Goal: Task Accomplishment & Management: Manage account settings

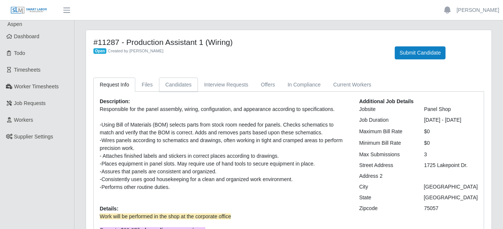
click at [186, 84] on link "Candidates" at bounding box center [178, 84] width 39 height 14
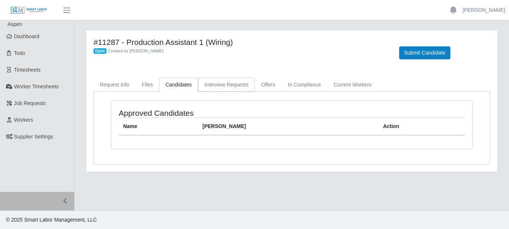
click at [213, 83] on link "Interview Requests" at bounding box center [226, 84] width 57 height 14
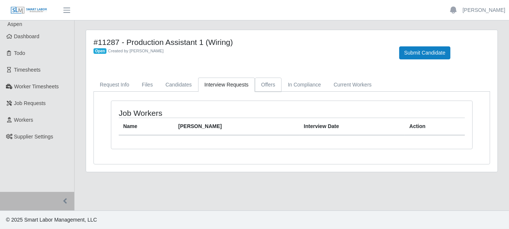
click at [258, 87] on link "Offers" at bounding box center [268, 84] width 27 height 14
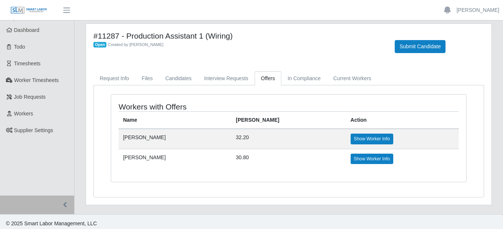
scroll to position [8, 0]
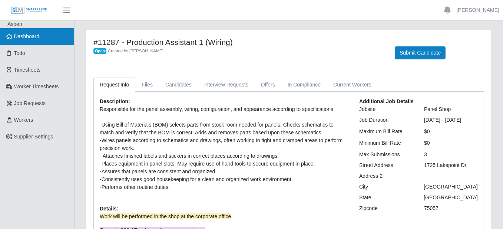
click at [36, 33] on span "Dashboard" at bounding box center [27, 36] width 26 height 6
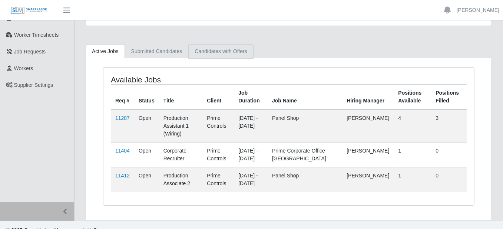
scroll to position [52, 0]
click at [123, 116] on link "11287" at bounding box center [122, 118] width 14 height 6
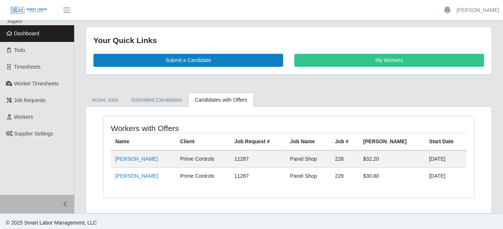
scroll to position [4, 0]
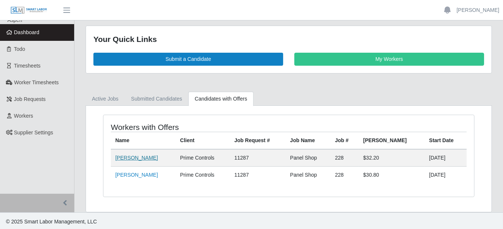
click at [145, 156] on link "Jonathan Lagunes" at bounding box center [136, 158] width 43 height 6
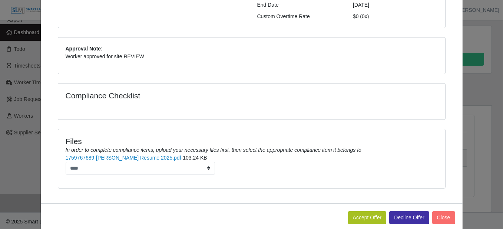
scroll to position [158, 0]
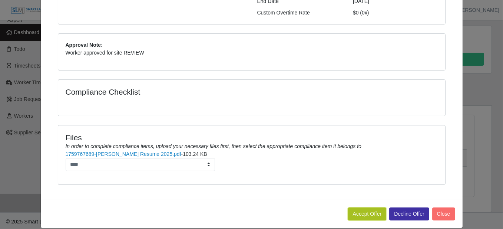
click at [358, 207] on button "Accept Offer" at bounding box center [367, 213] width 39 height 13
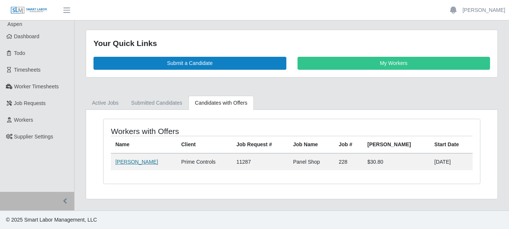
click at [134, 161] on link "Paige Matlack" at bounding box center [136, 162] width 43 height 6
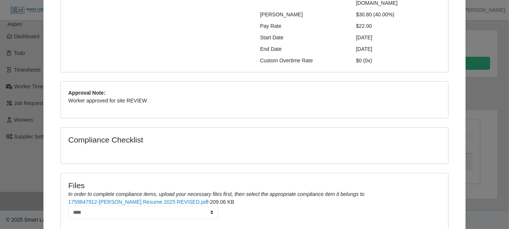
scroll to position [158, 0]
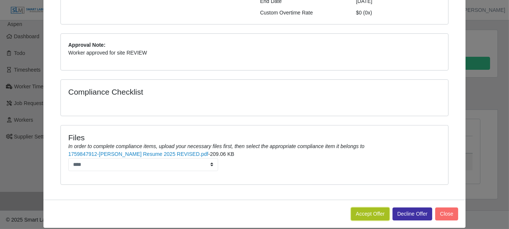
click at [357, 207] on button "Accept Offer" at bounding box center [370, 213] width 39 height 13
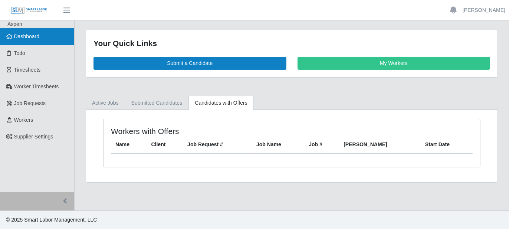
click at [46, 40] on link "Dashboard" at bounding box center [37, 36] width 74 height 17
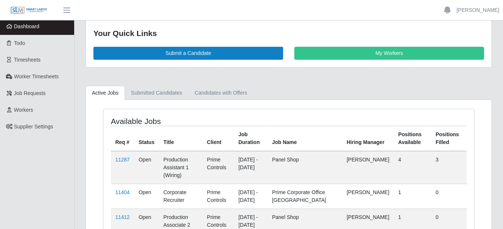
scroll to position [37, 0]
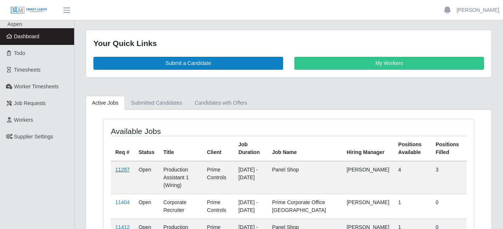
click at [118, 166] on link "11287" at bounding box center [122, 169] width 14 height 6
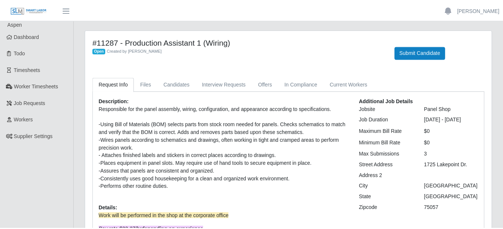
scroll to position [37, 0]
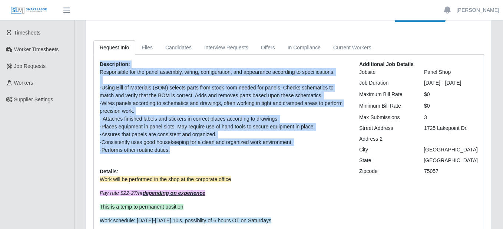
drag, startPoint x: 100, startPoint y: 62, endPoint x: 192, endPoint y: 147, distance: 125.9
click at [192, 147] on div "Description: Responsible for the panel assembly, wiring, configuration, and app…" at bounding box center [224, 163] width 260 height 207
copy div "Description: Responsible for the panel assembly, wiring, configuration, and app…"
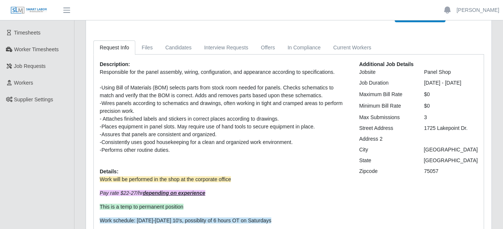
click at [274, 29] on div "#11287 - Production Assistant 1 (Wiring) Open Created by Ray Alford Submit Cand…" at bounding box center [289, 15] width 402 height 31
